Goal: Check status: Check status

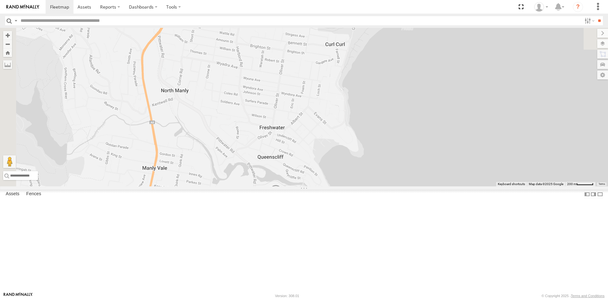
drag, startPoint x: 248, startPoint y: 114, endPoint x: 315, endPoint y: 247, distance: 149.0
click at [315, 186] on div "[PERSON_NAME] - EJV 51C iLoad - DXI 65K" at bounding box center [304, 107] width 608 height 159
click at [0, 0] on div at bounding box center [0, 0] width 0 height 0
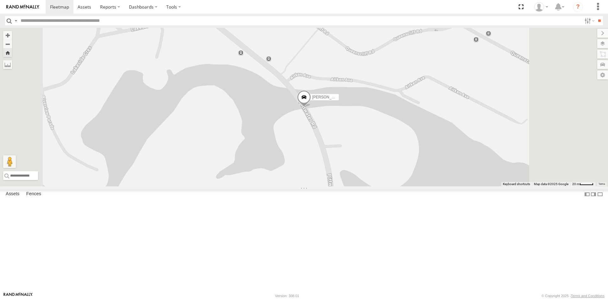
click at [0, 0] on div at bounding box center [0, 0] width 0 height 0
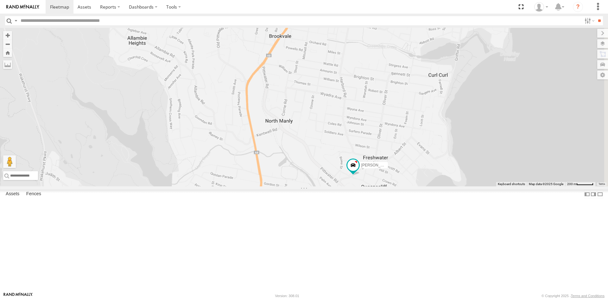
drag, startPoint x: 433, startPoint y: 110, endPoint x: 390, endPoint y: 227, distance: 124.4
click at [390, 186] on div "Chris - EJV 51C Peter - EJV 51D iLoad - DXI 65K" at bounding box center [304, 107] width 608 height 159
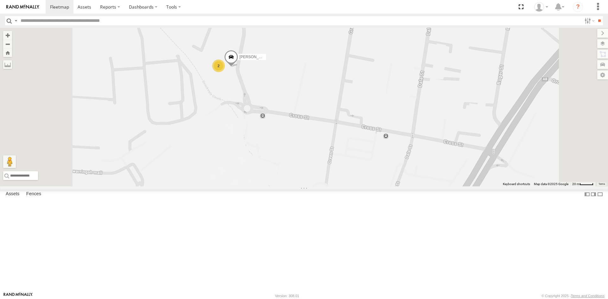
drag, startPoint x: 308, startPoint y: 69, endPoint x: 312, endPoint y: 130, distance: 61.3
click at [312, 130] on div "2 Dan - EJV 51E" at bounding box center [304, 107] width 608 height 159
